Goal: Information Seeking & Learning: Compare options

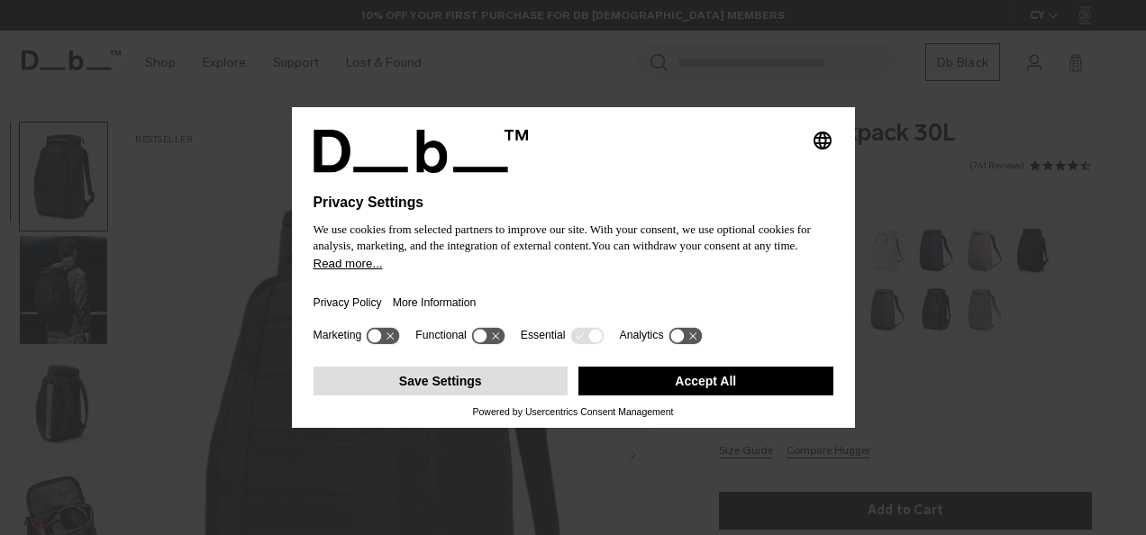
click at [525, 378] on button "Save Settings" at bounding box center [440, 381] width 255 height 29
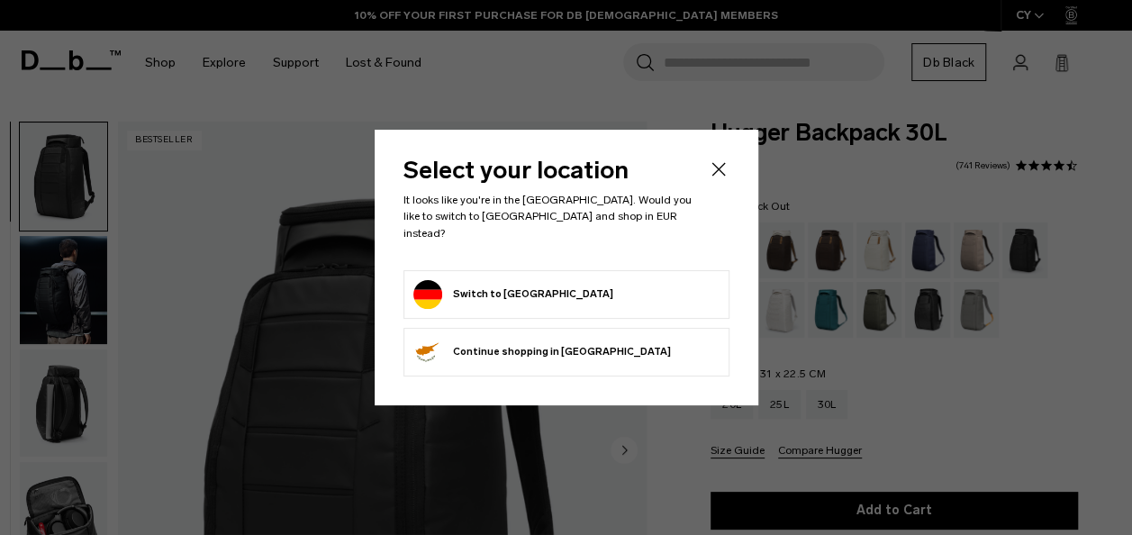
click at [519, 294] on button "Switch to Germany" at bounding box center [513, 294] width 200 height 29
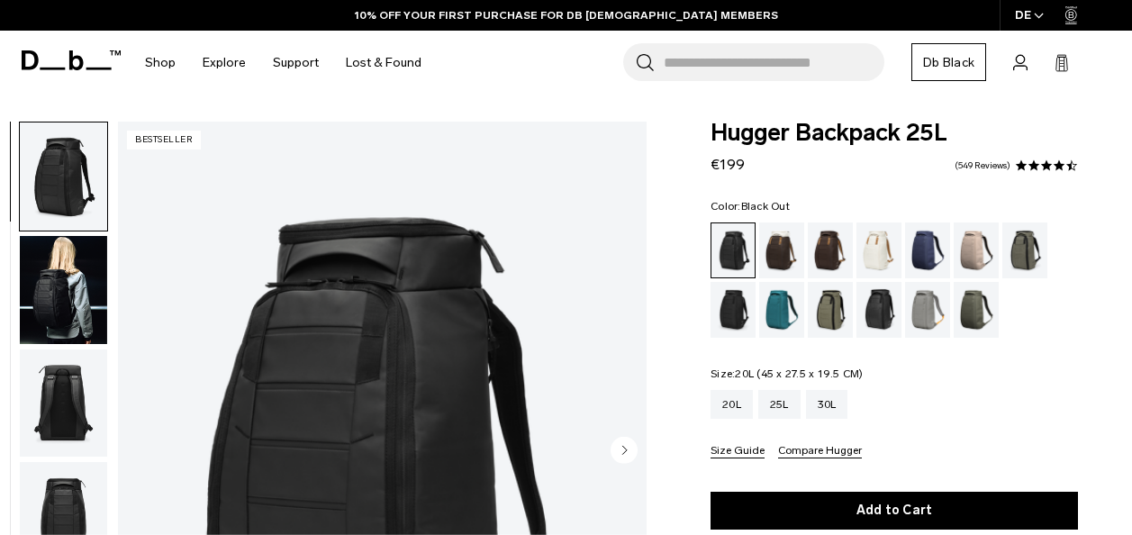
click at [738, 398] on div "20L" at bounding box center [732, 404] width 42 height 29
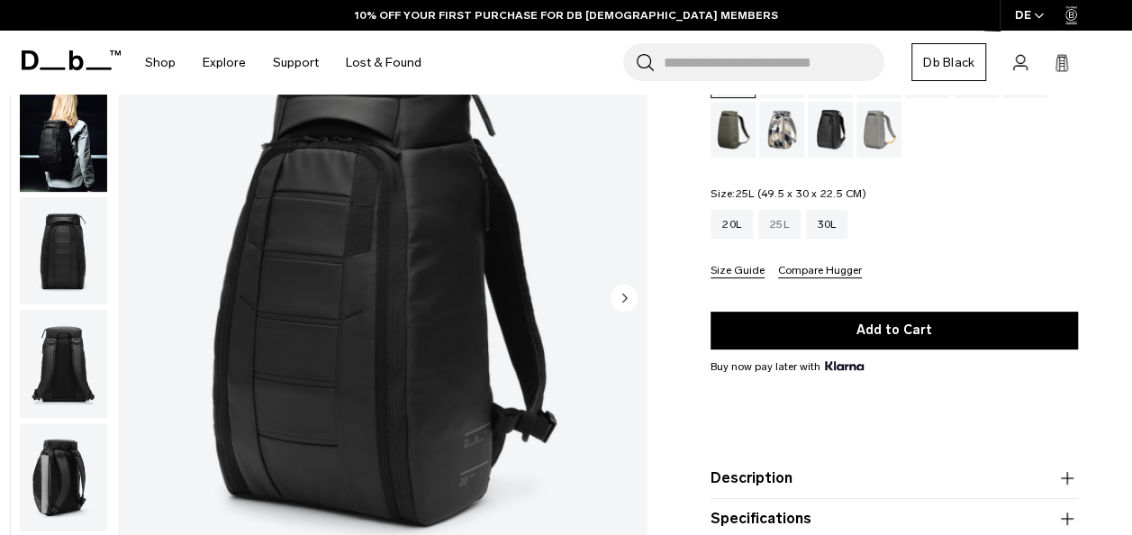
click at [783, 229] on div "25L" at bounding box center [779, 224] width 42 height 29
